Goal: Find specific page/section: Find specific page/section

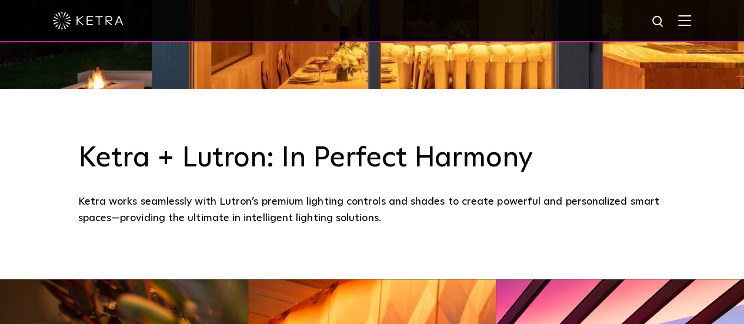
scroll to position [471, 0]
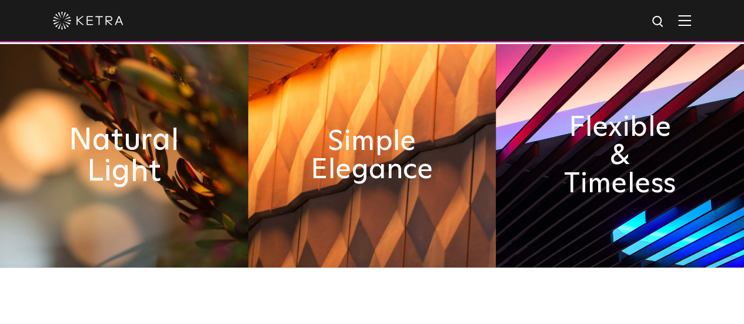
click at [158, 165] on h2 "Natural Light" at bounding box center [123, 156] width 135 height 62
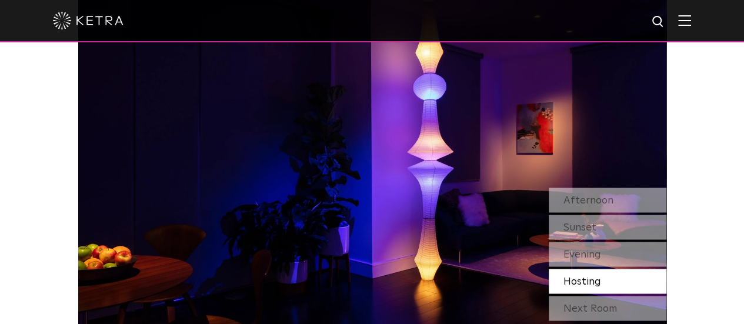
scroll to position [1236, 0]
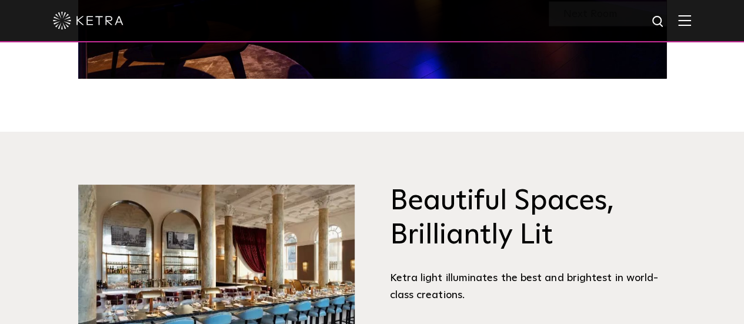
click at [691, 24] on img at bounding box center [684, 20] width 13 height 11
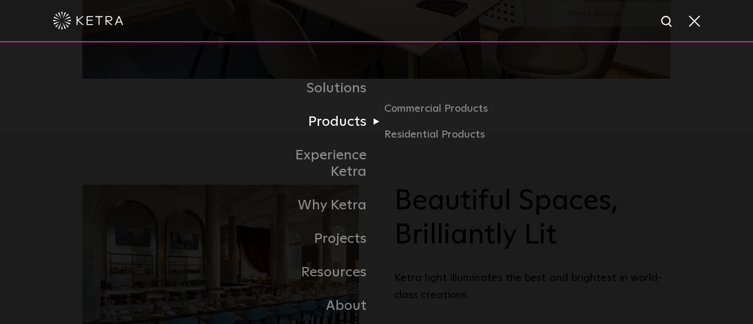
click at [319, 135] on link "Products" at bounding box center [316, 122] width 121 height 34
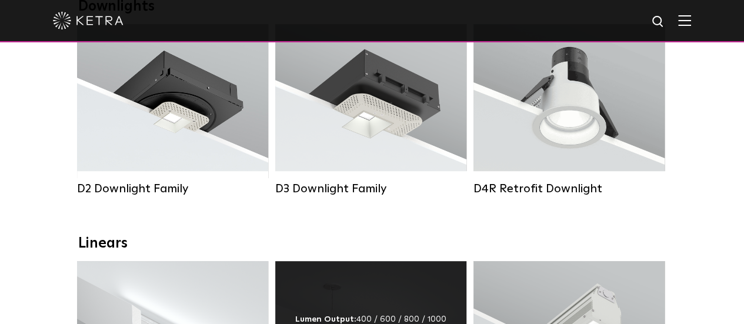
scroll to position [471, 0]
